Goal: Task Accomplishment & Management: Complete application form

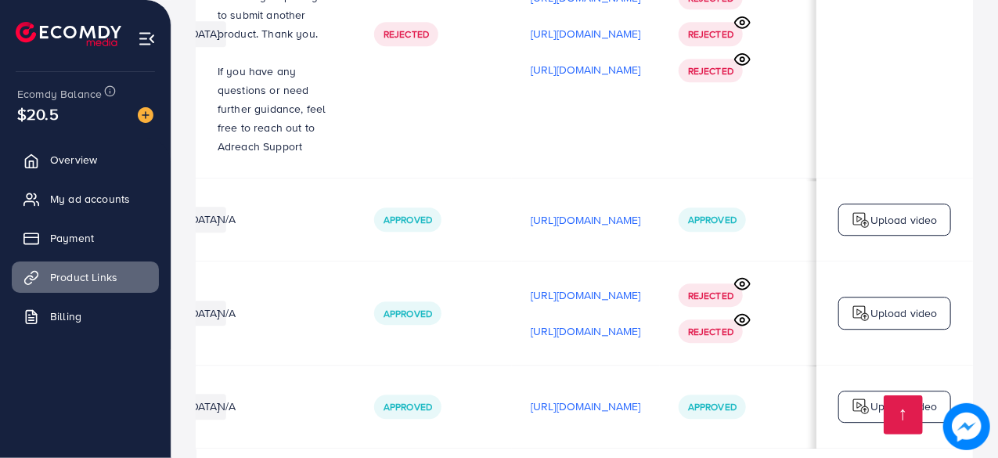
scroll to position [0, 463]
click at [910, 397] on p "Upload video" at bounding box center [903, 406] width 67 height 19
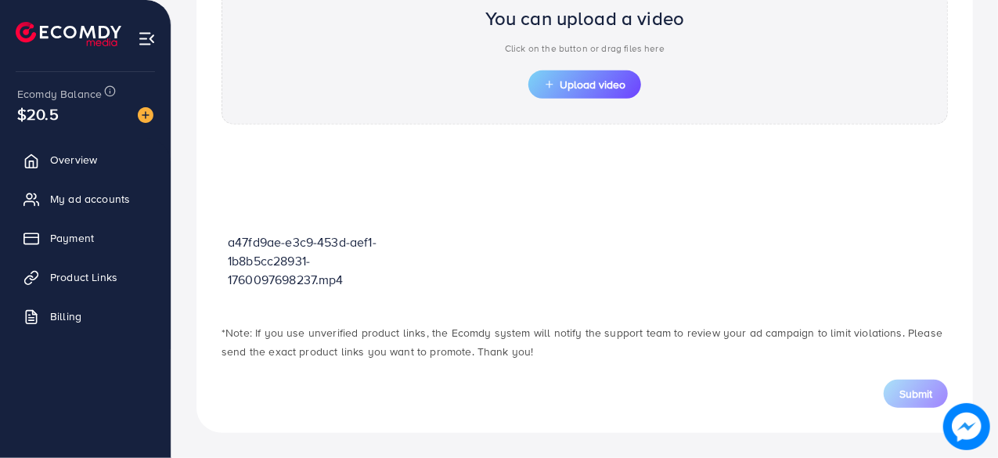
scroll to position [560, 0]
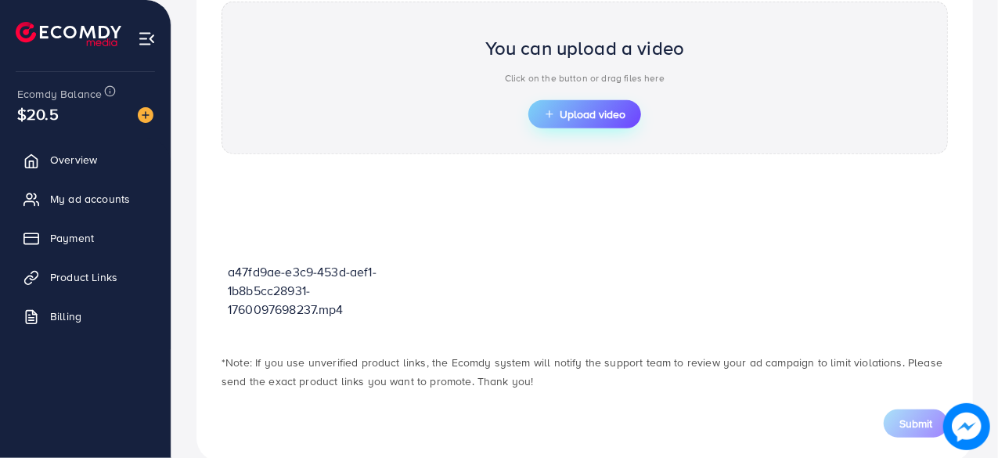
click at [622, 120] on button "Upload video" at bounding box center [584, 114] width 113 height 28
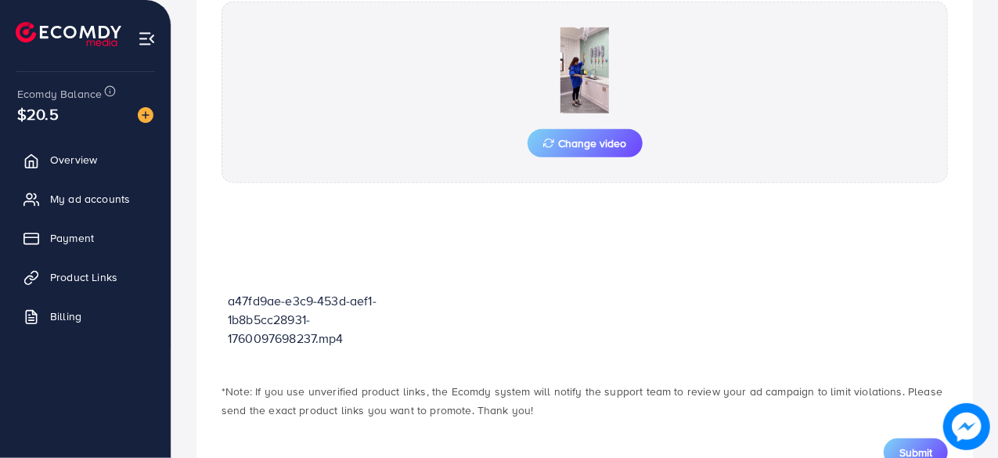
click at [896, 455] on button "Submit" at bounding box center [916, 452] width 64 height 28
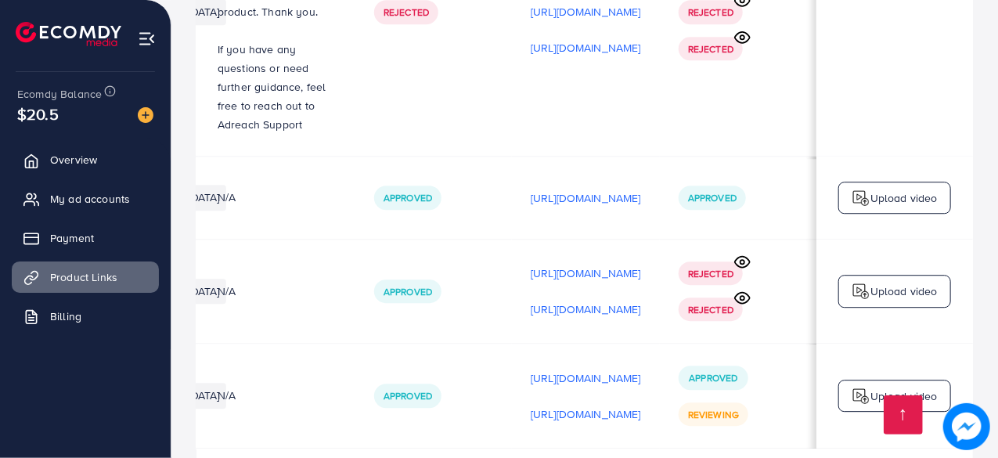
scroll to position [0, 463]
click at [864, 387] on img at bounding box center [861, 396] width 19 height 19
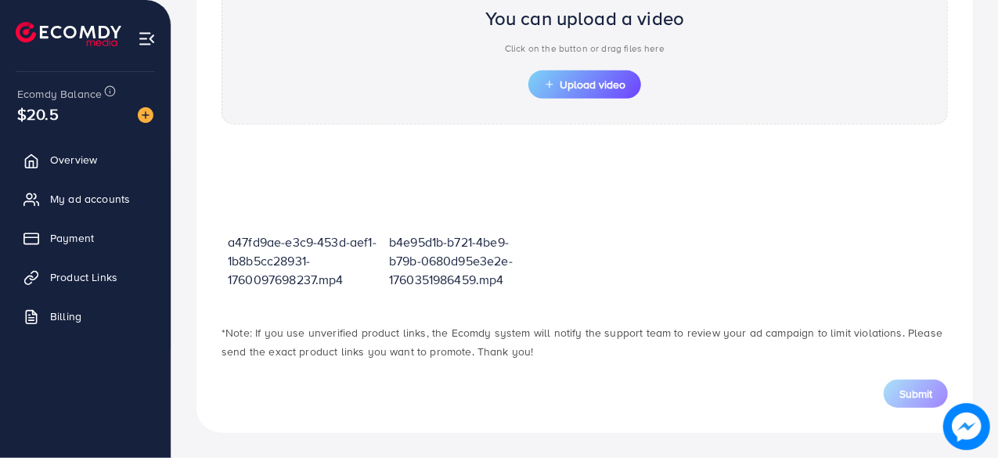
scroll to position [560, 0]
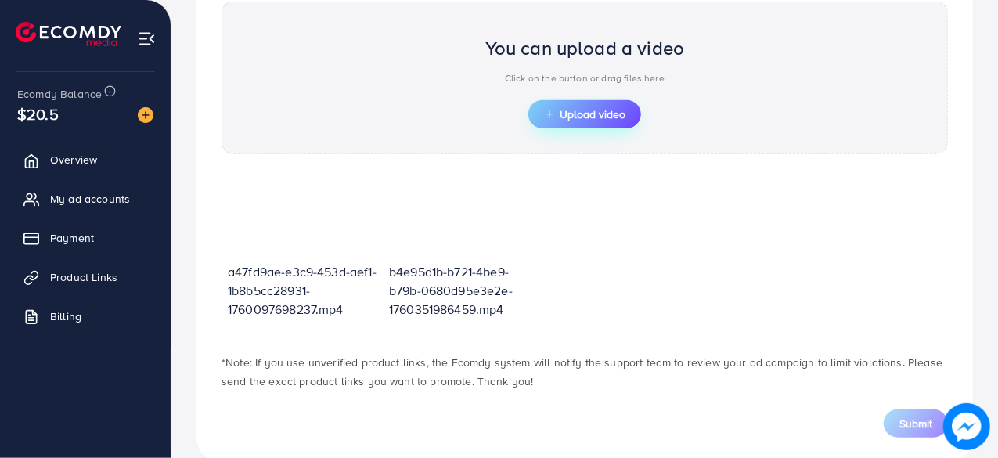
click at [601, 112] on span "Upload video" at bounding box center [584, 114] width 81 height 11
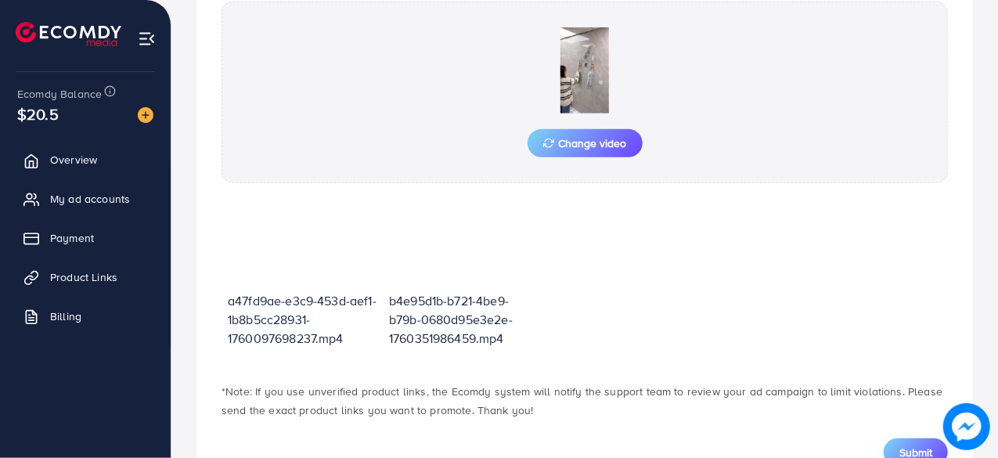
click at [902, 447] on span "Submit" at bounding box center [915, 453] width 33 height 16
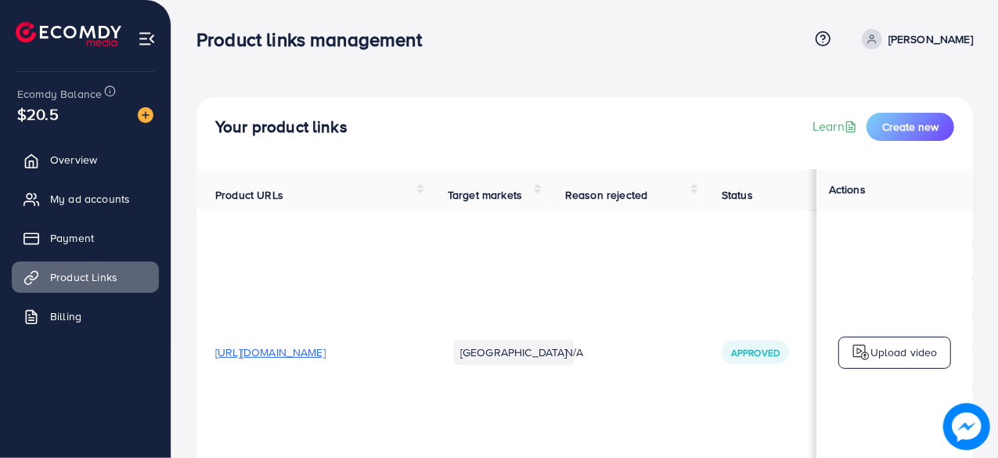
click at [920, 129] on span "Create new" at bounding box center [910, 127] width 56 height 16
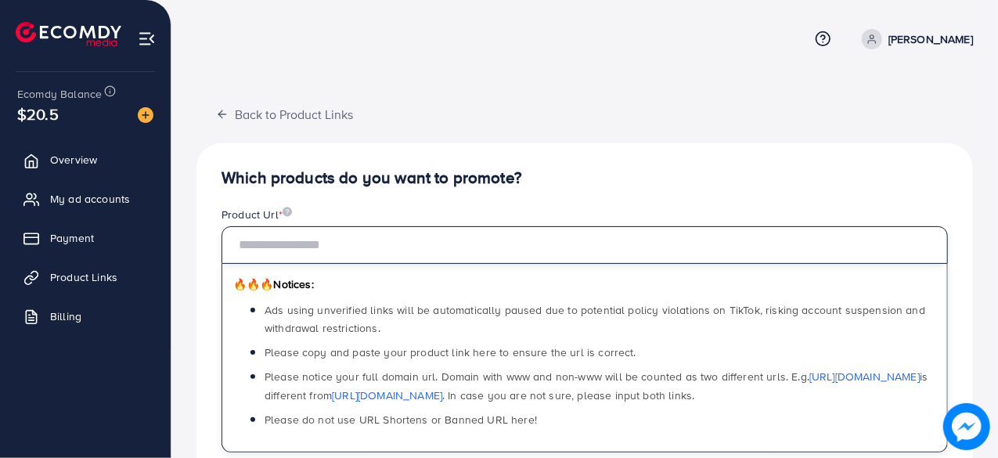
click at [369, 236] on input "text" at bounding box center [585, 245] width 726 height 38
paste input "**********"
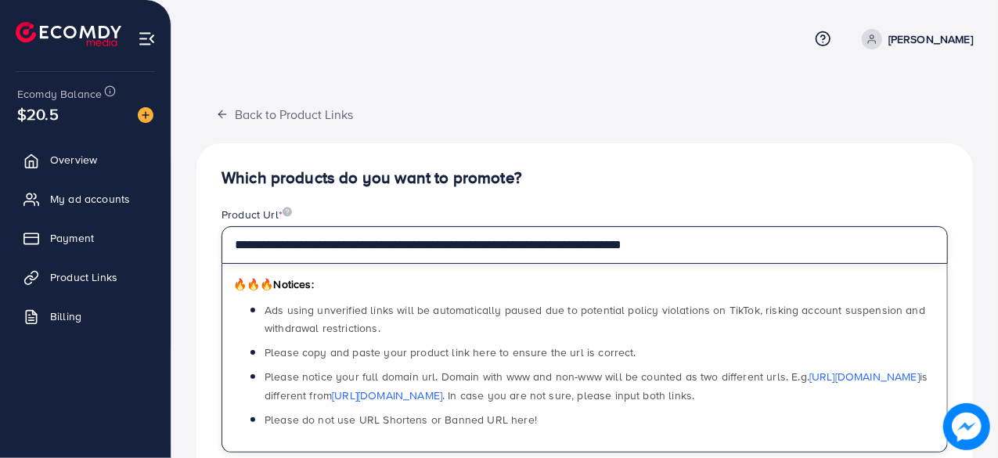
type input "**********"
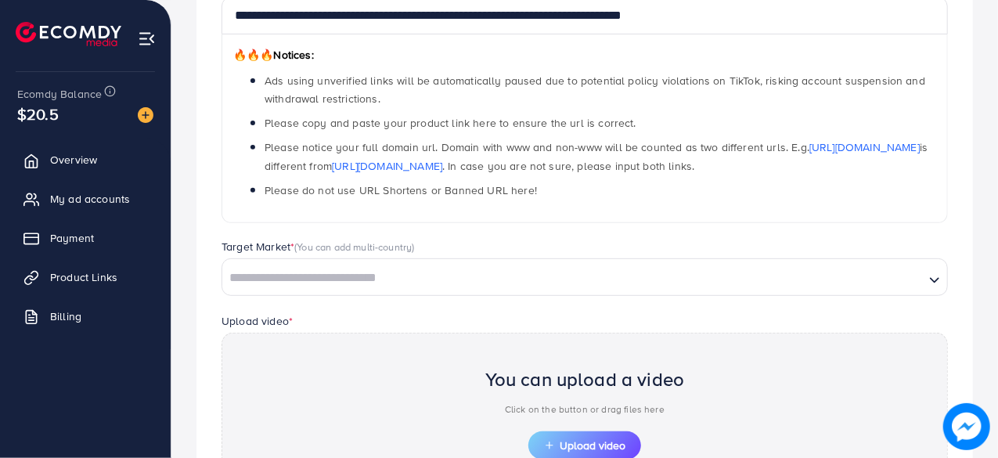
scroll to position [232, 0]
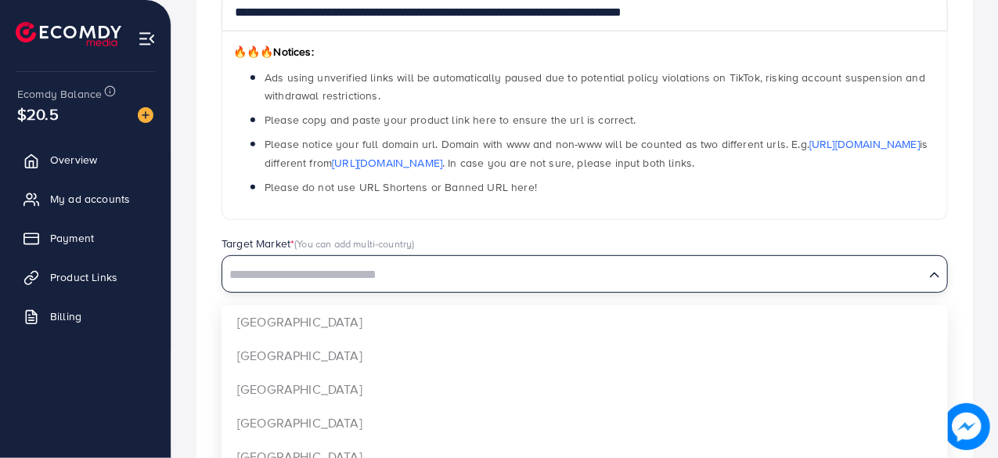
click at [446, 273] on input "Search for option" at bounding box center [573, 275] width 699 height 24
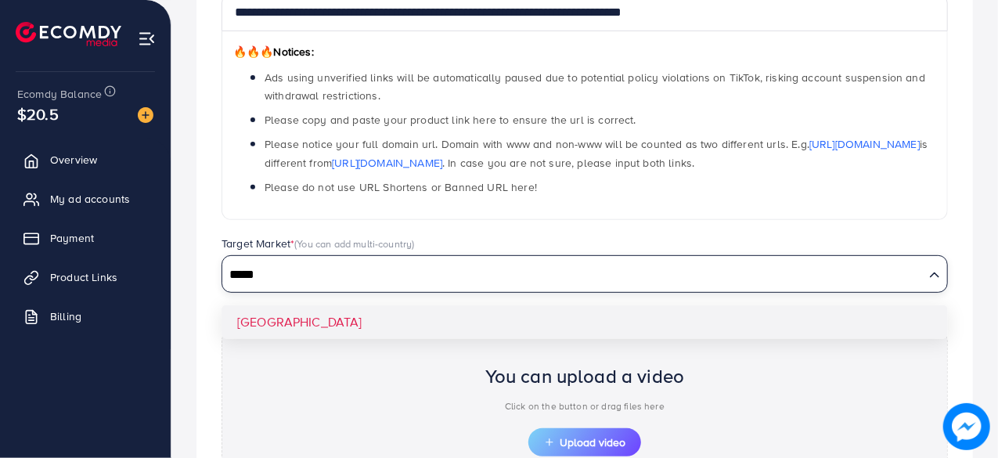
type input "*****"
click at [446, 309] on div "**********" at bounding box center [584, 267] width 777 height 712
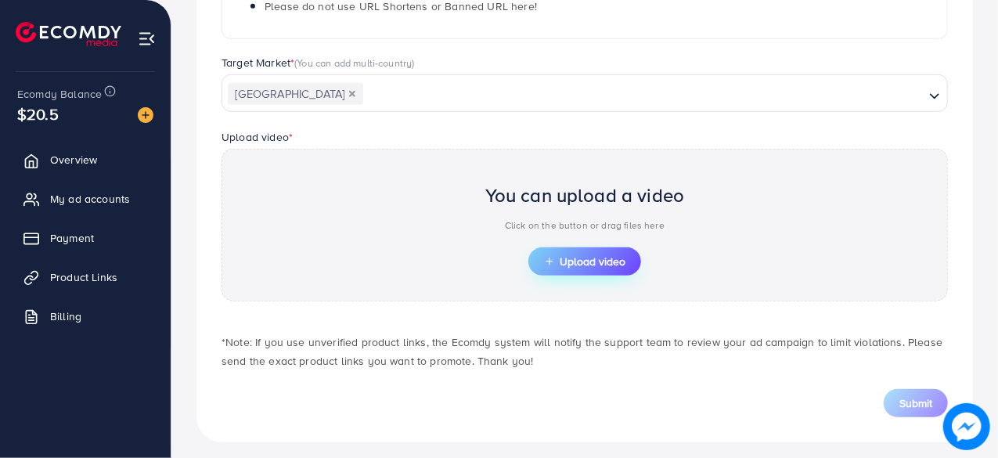
scroll to position [419, 0]
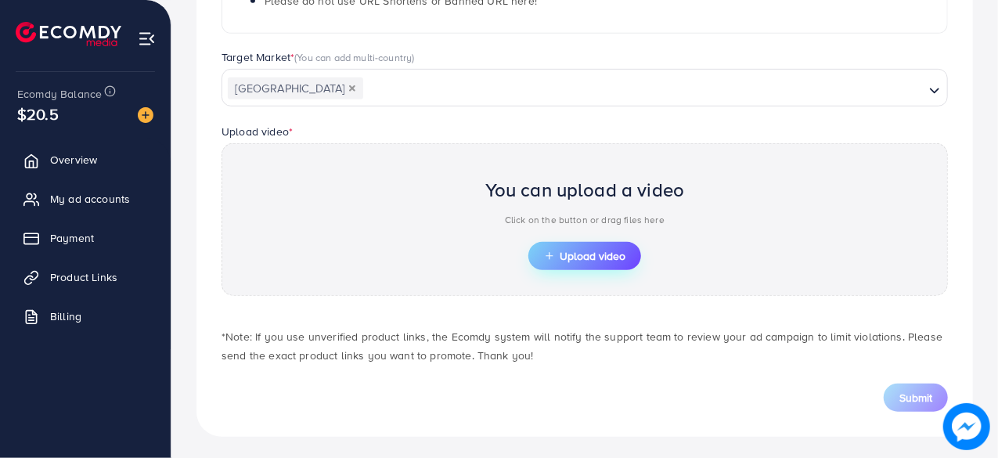
click at [589, 250] on span "Upload video" at bounding box center [584, 255] width 81 height 11
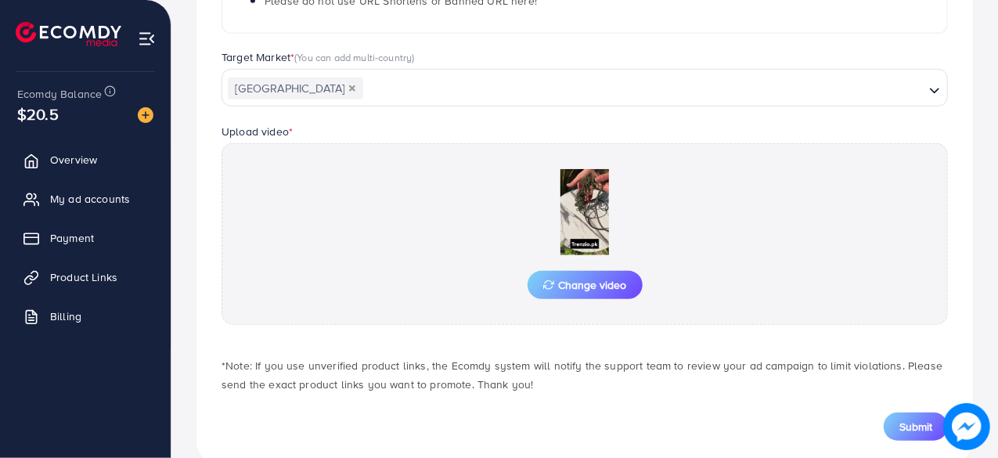
click at [909, 442] on div "**********" at bounding box center [584, 94] width 777 height 741
click at [910, 434] on button "Submit" at bounding box center [916, 427] width 64 height 28
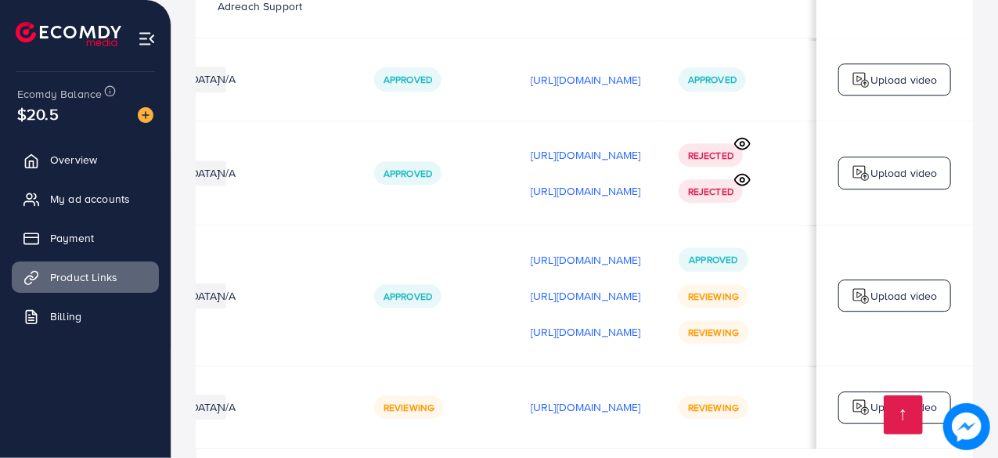
scroll to position [0, 463]
click at [866, 398] on img at bounding box center [861, 407] width 19 height 19
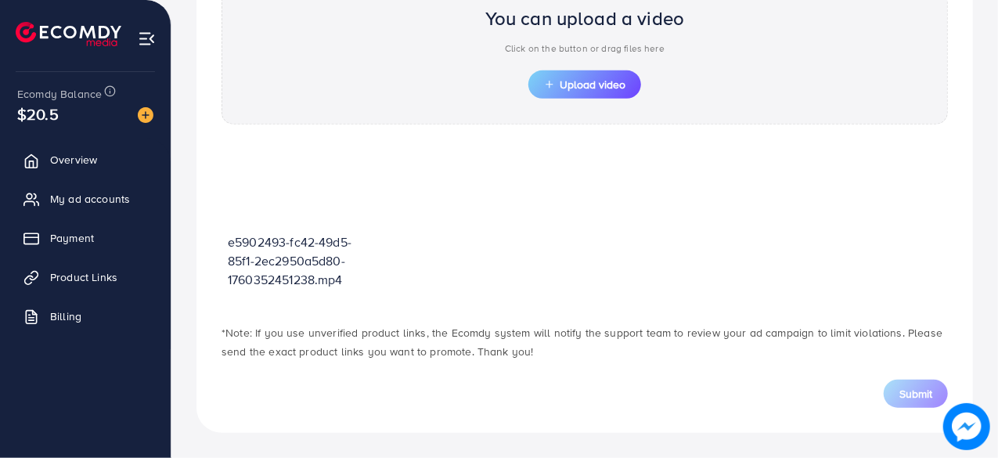
scroll to position [560, 0]
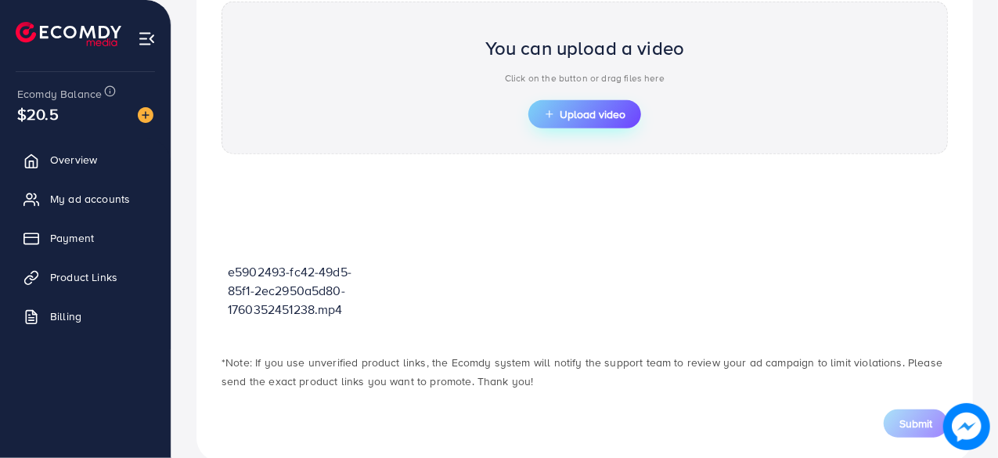
click at [562, 121] on button "Upload video" at bounding box center [584, 114] width 113 height 28
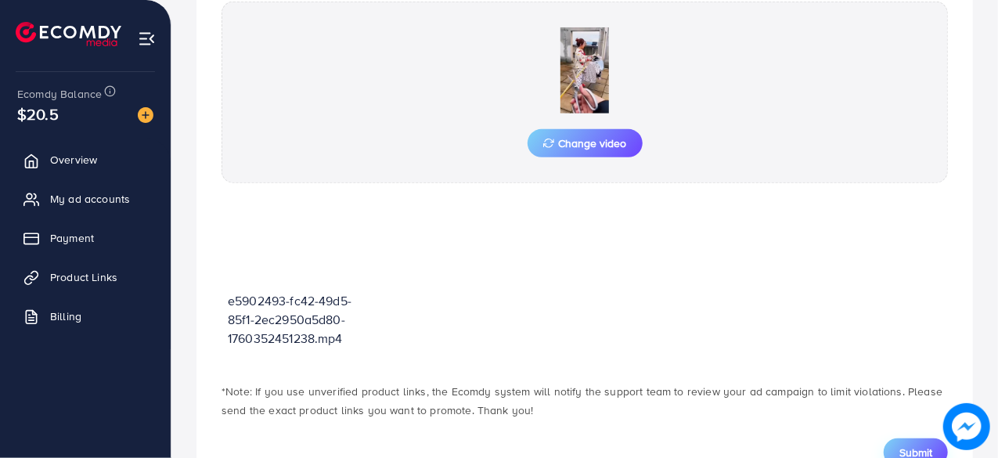
click at [906, 445] on span "Submit" at bounding box center [915, 453] width 33 height 16
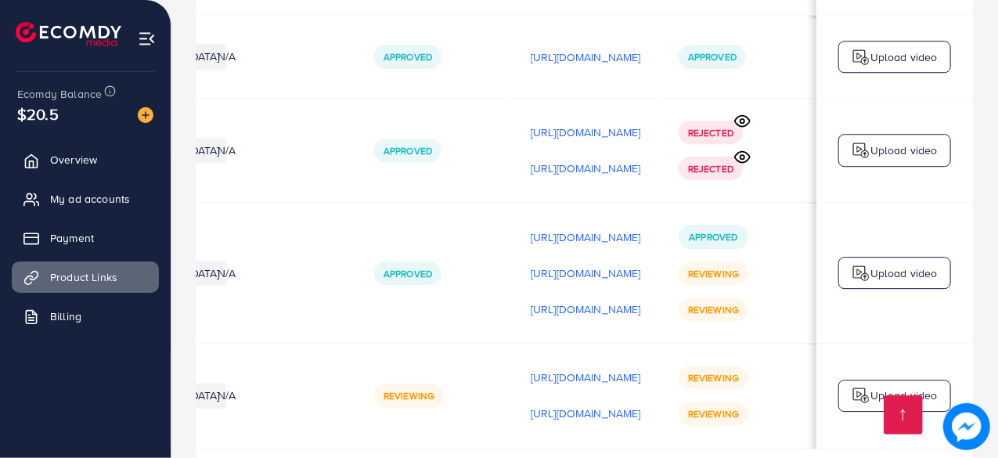
scroll to position [0, 463]
click at [860, 386] on img at bounding box center [861, 395] width 19 height 19
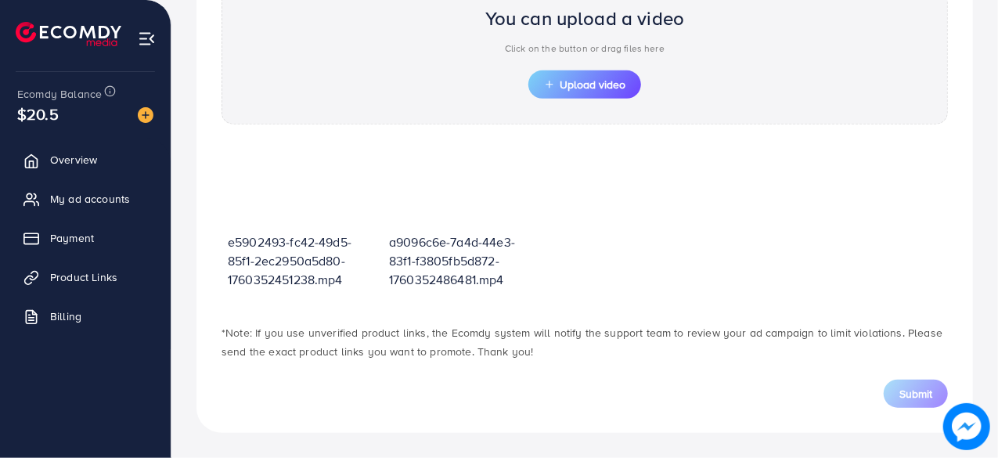
scroll to position [560, 0]
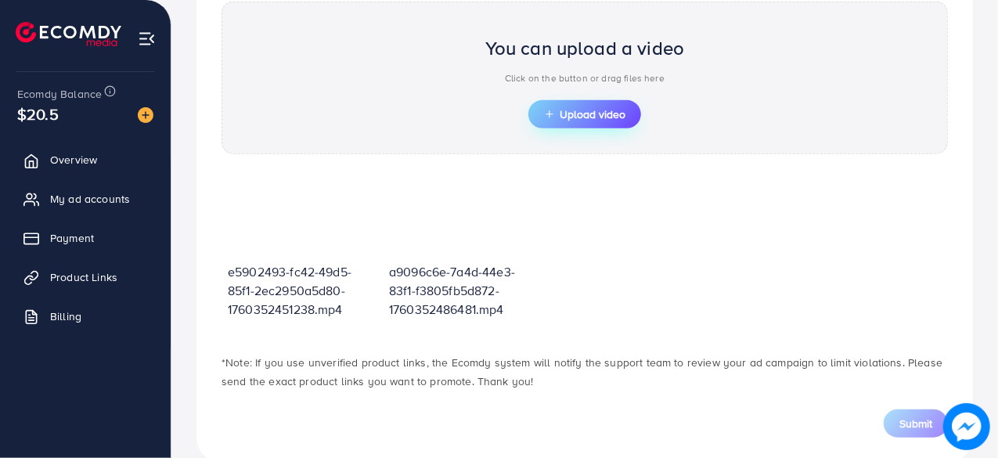
click at [589, 109] on span "Upload video" at bounding box center [584, 114] width 81 height 11
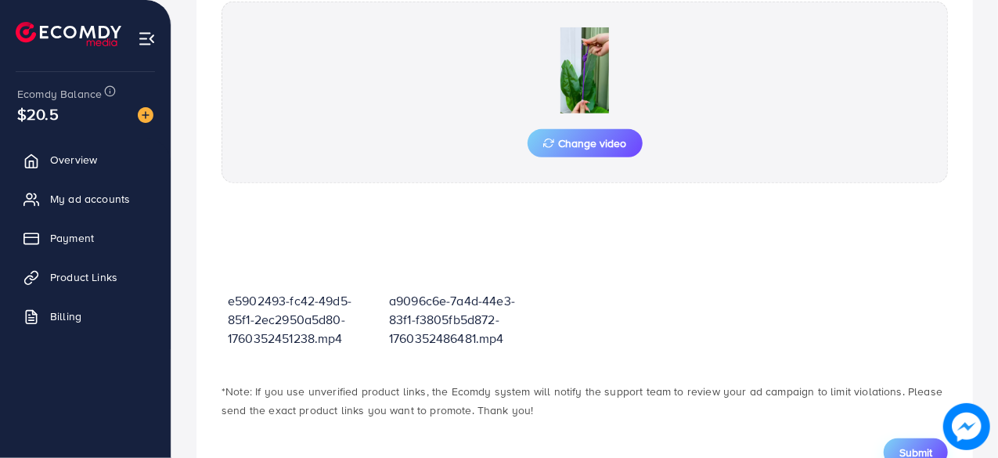
click at [915, 449] on span "Submit" at bounding box center [915, 453] width 33 height 16
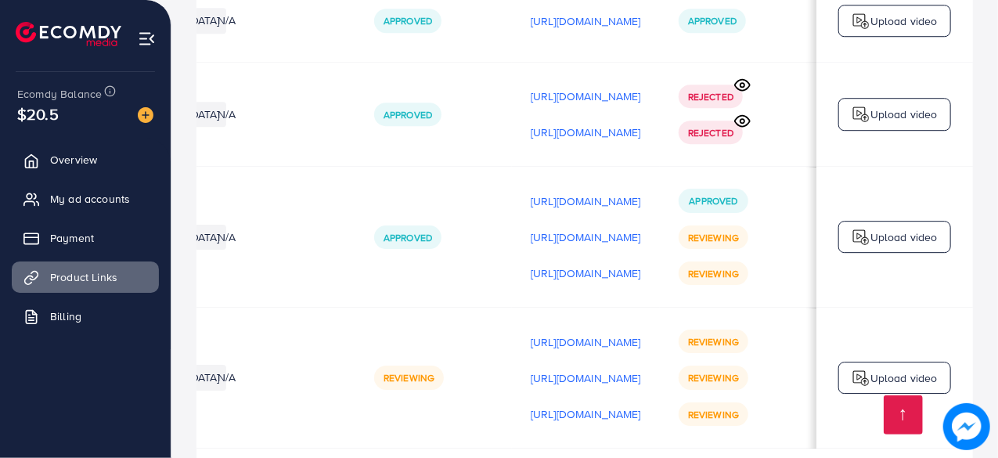
scroll to position [0, 463]
click at [903, 369] on p "Upload video" at bounding box center [903, 378] width 67 height 19
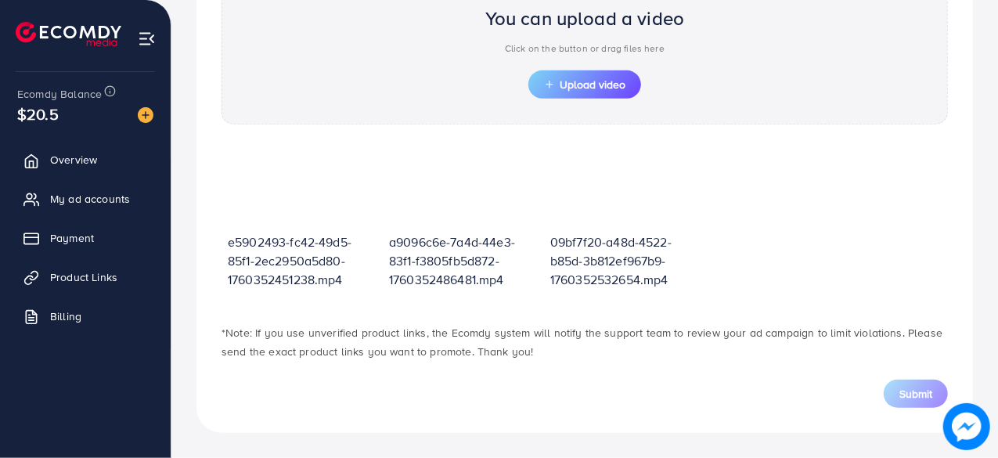
scroll to position [560, 0]
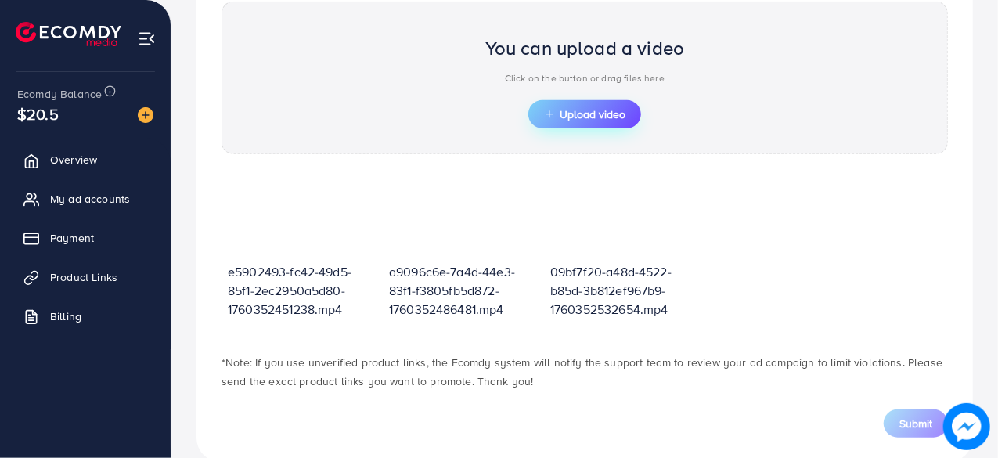
click at [636, 120] on button "Upload video" at bounding box center [584, 114] width 113 height 28
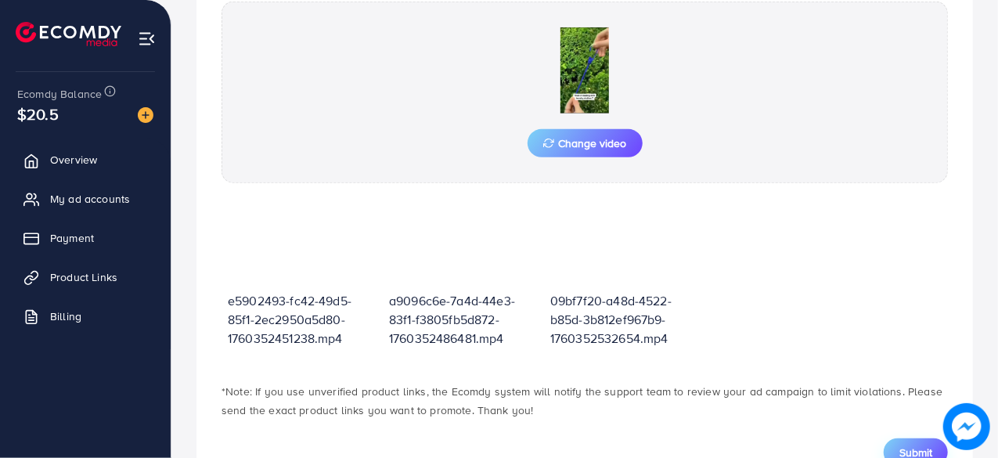
click at [908, 451] on span "Submit" at bounding box center [915, 453] width 33 height 16
